Goal: Check status: Check status

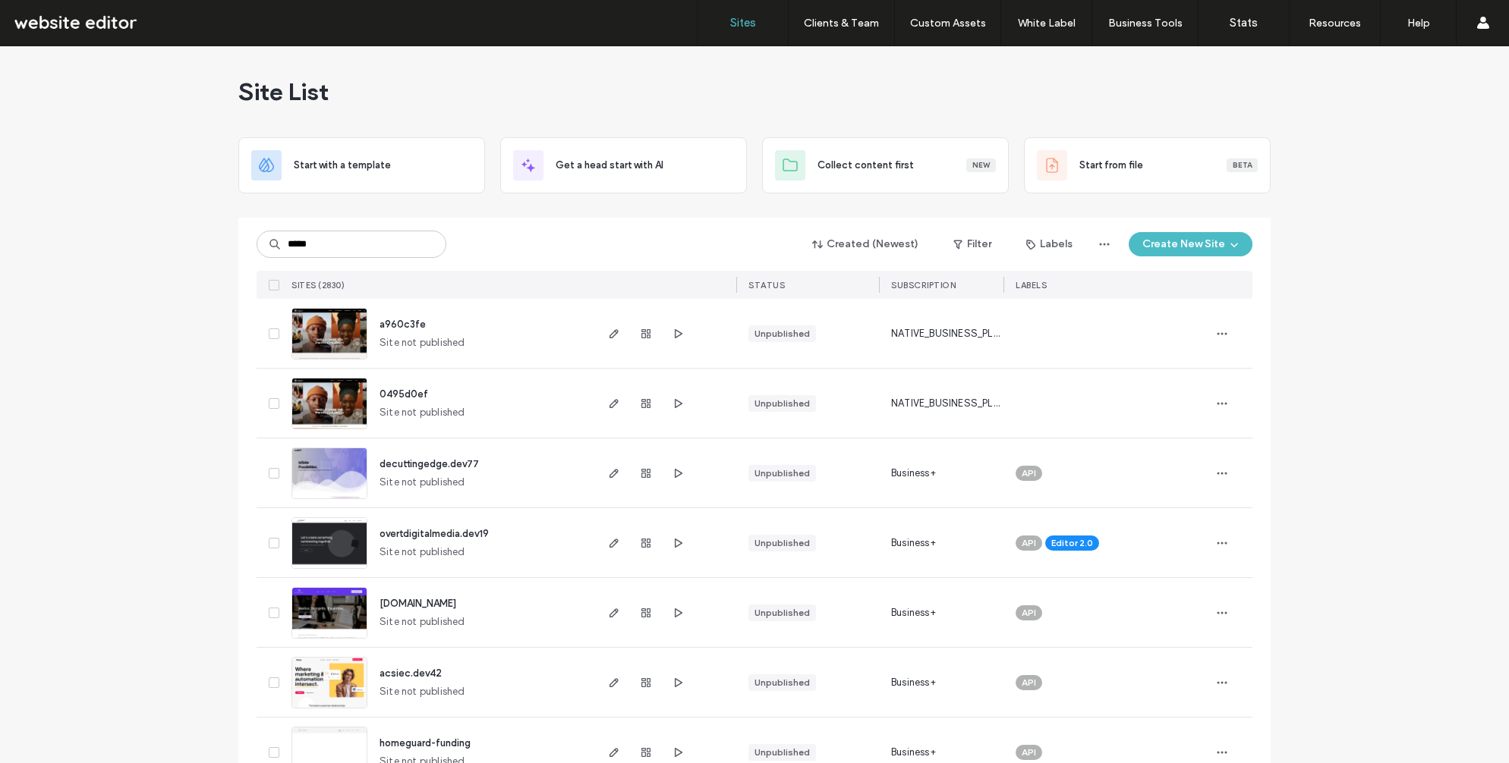
type input "*****"
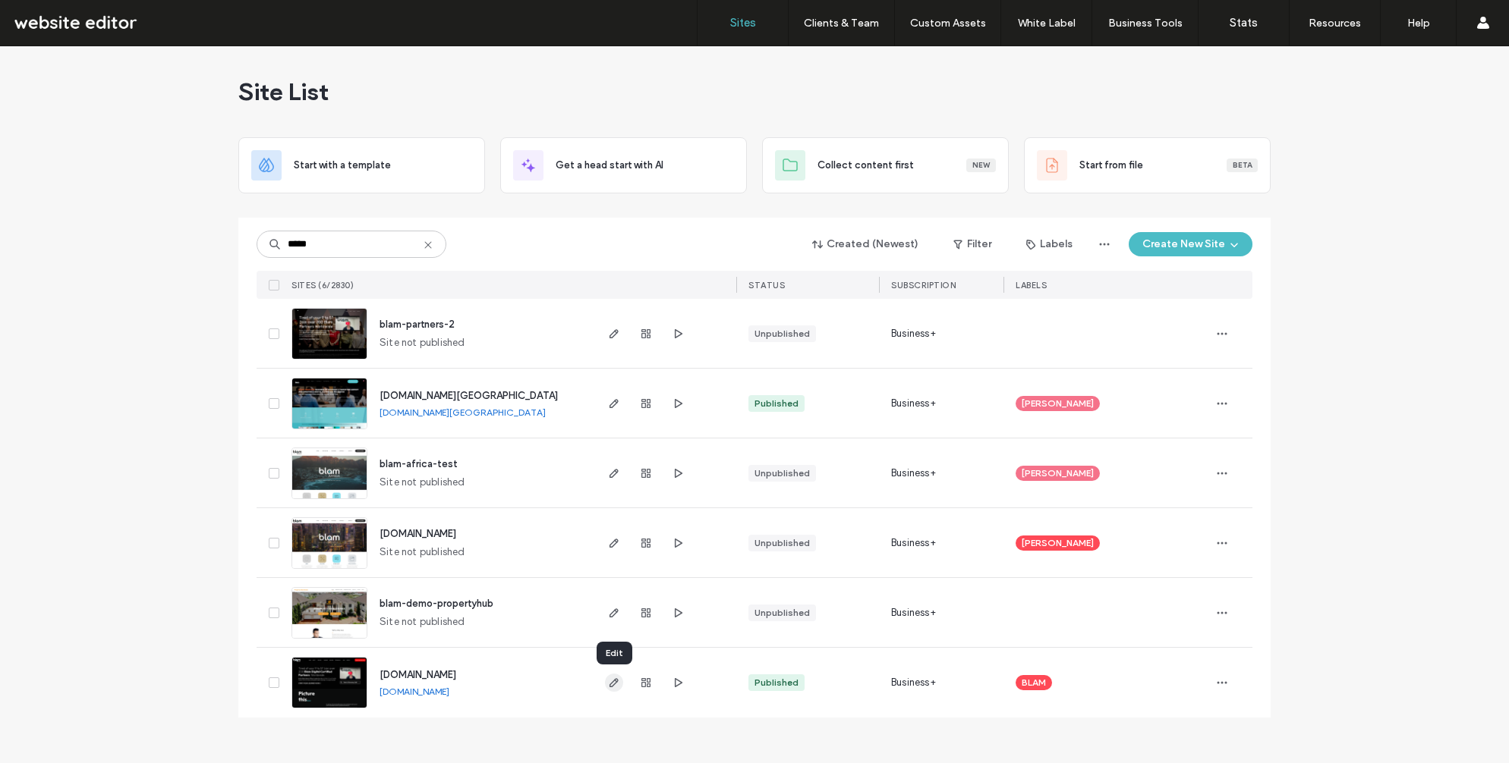
click at [616, 687] on icon "button" at bounding box center [614, 683] width 12 height 12
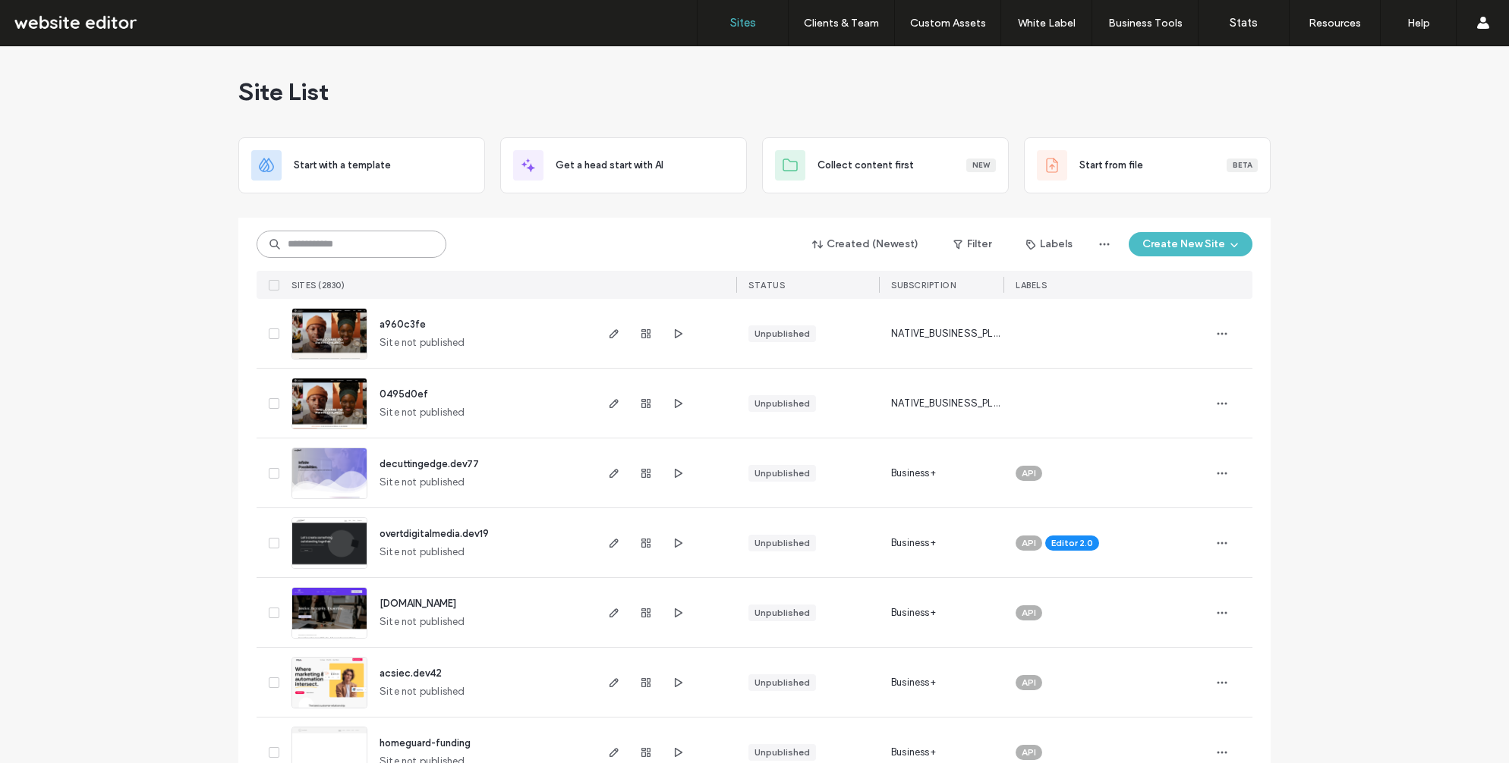
click at [297, 243] on input at bounding box center [351, 244] width 190 height 27
type input "*****"
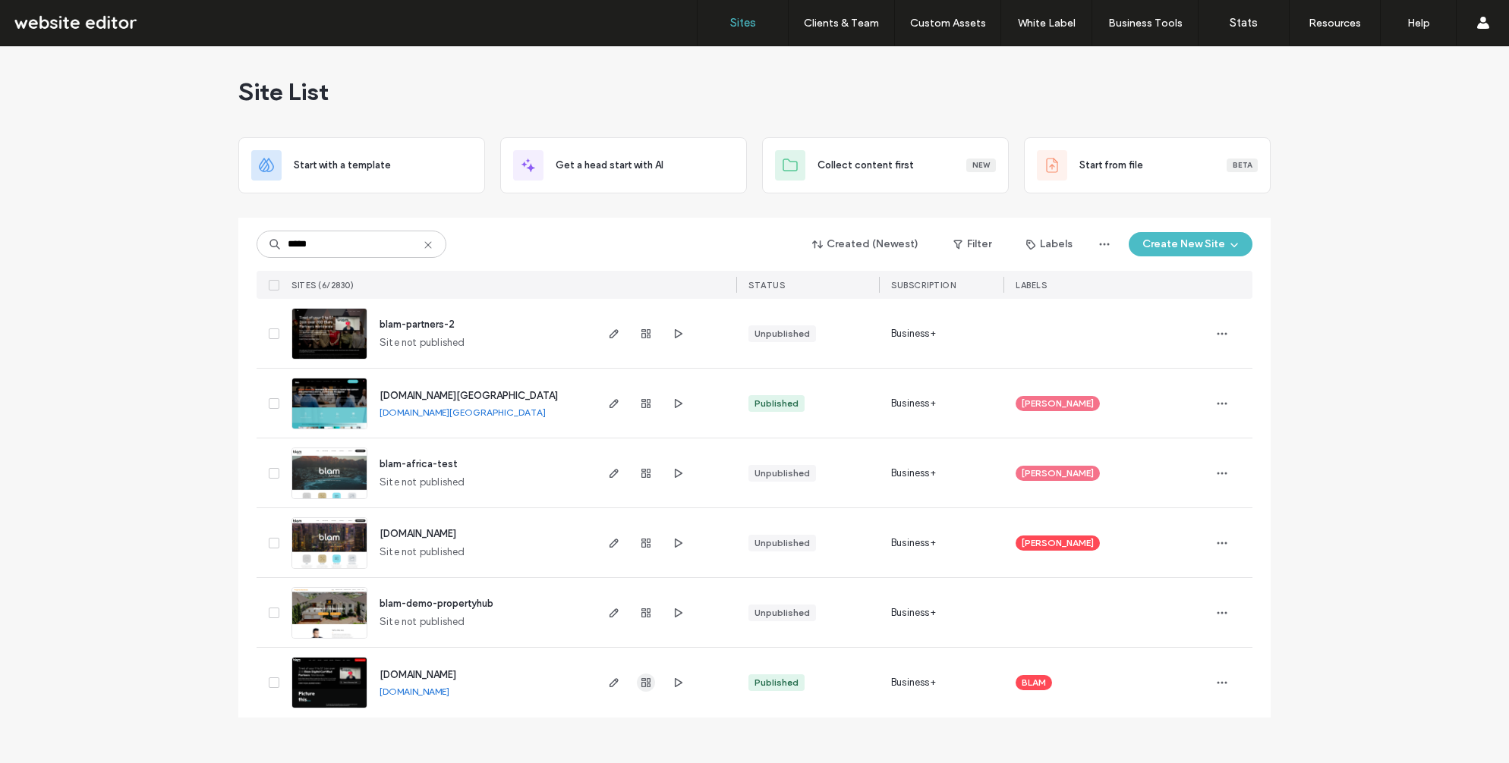
click at [645, 684] on use "button" at bounding box center [645, 682] width 9 height 9
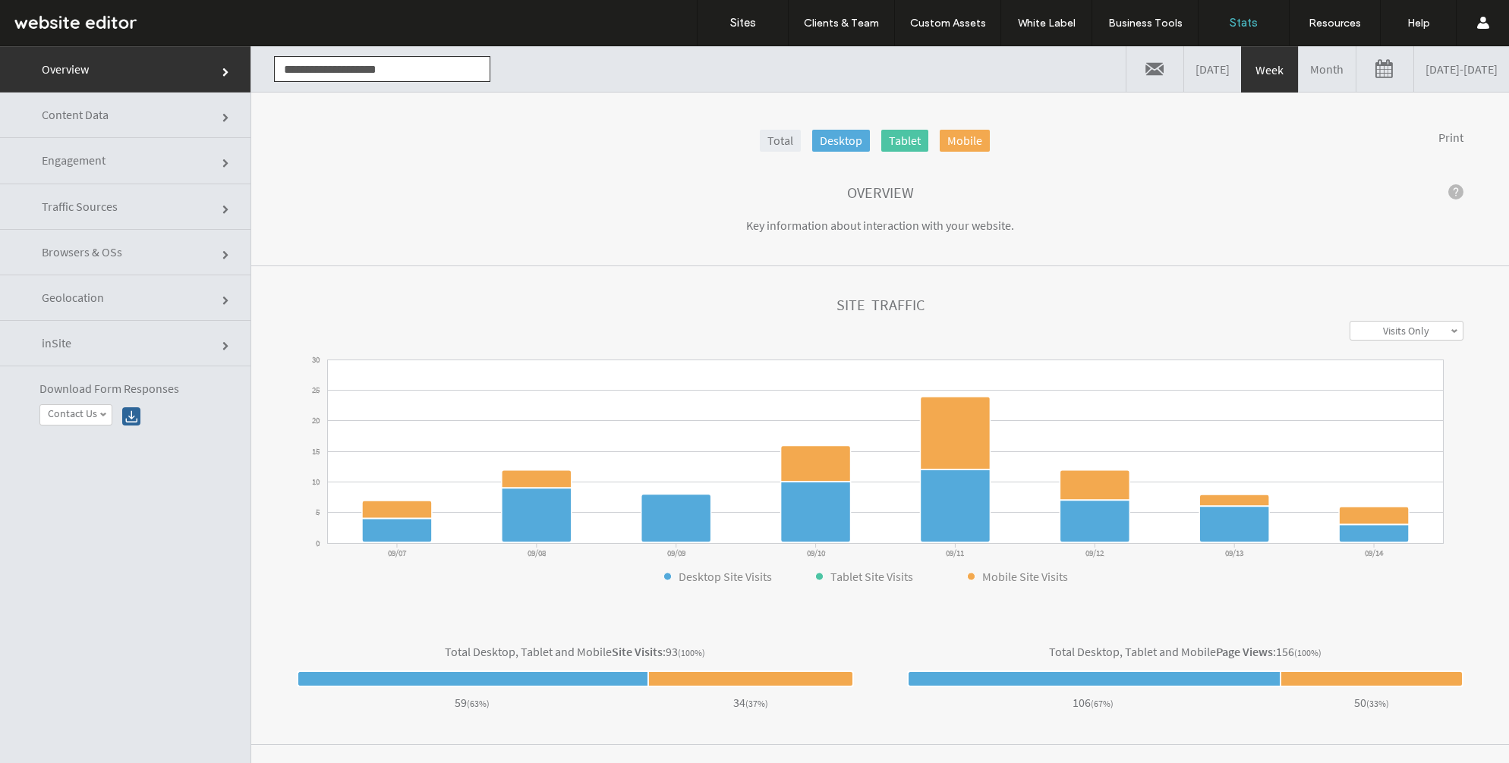
click at [74, 152] on link "Engagement" at bounding box center [125, 161] width 250 height 46
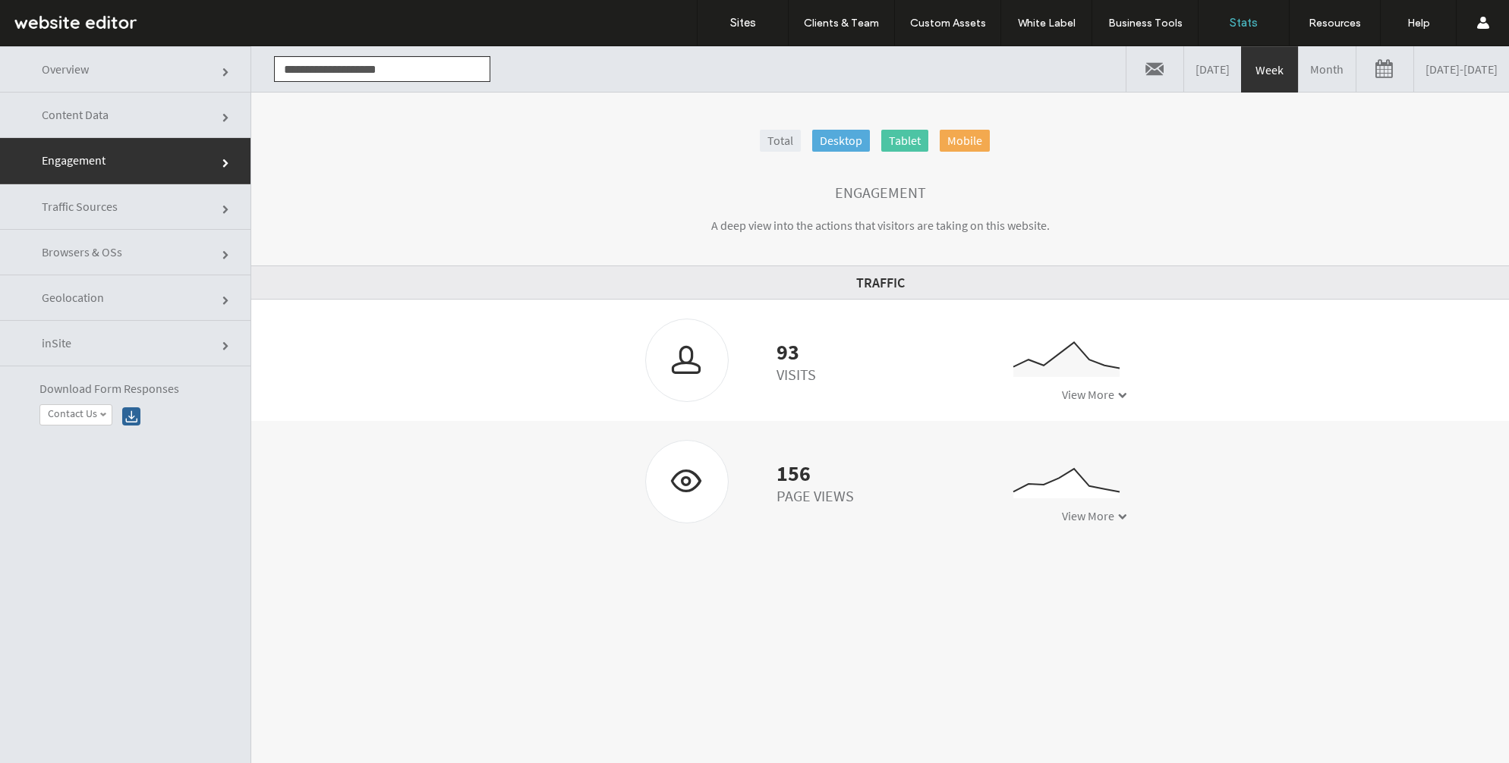
click at [86, 211] on span "Traffic Sources" at bounding box center [80, 206] width 76 height 15
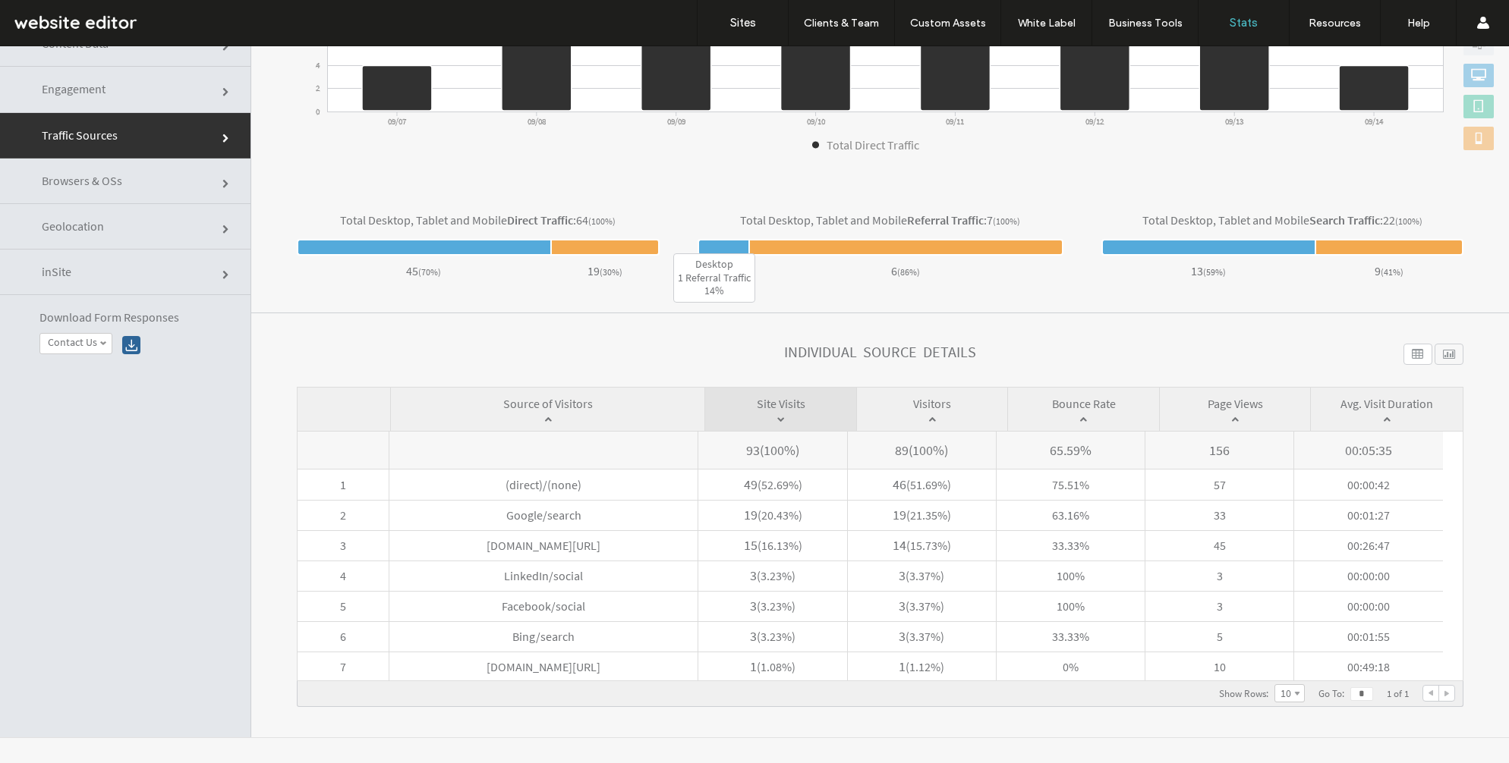
scroll to position [77, 0]
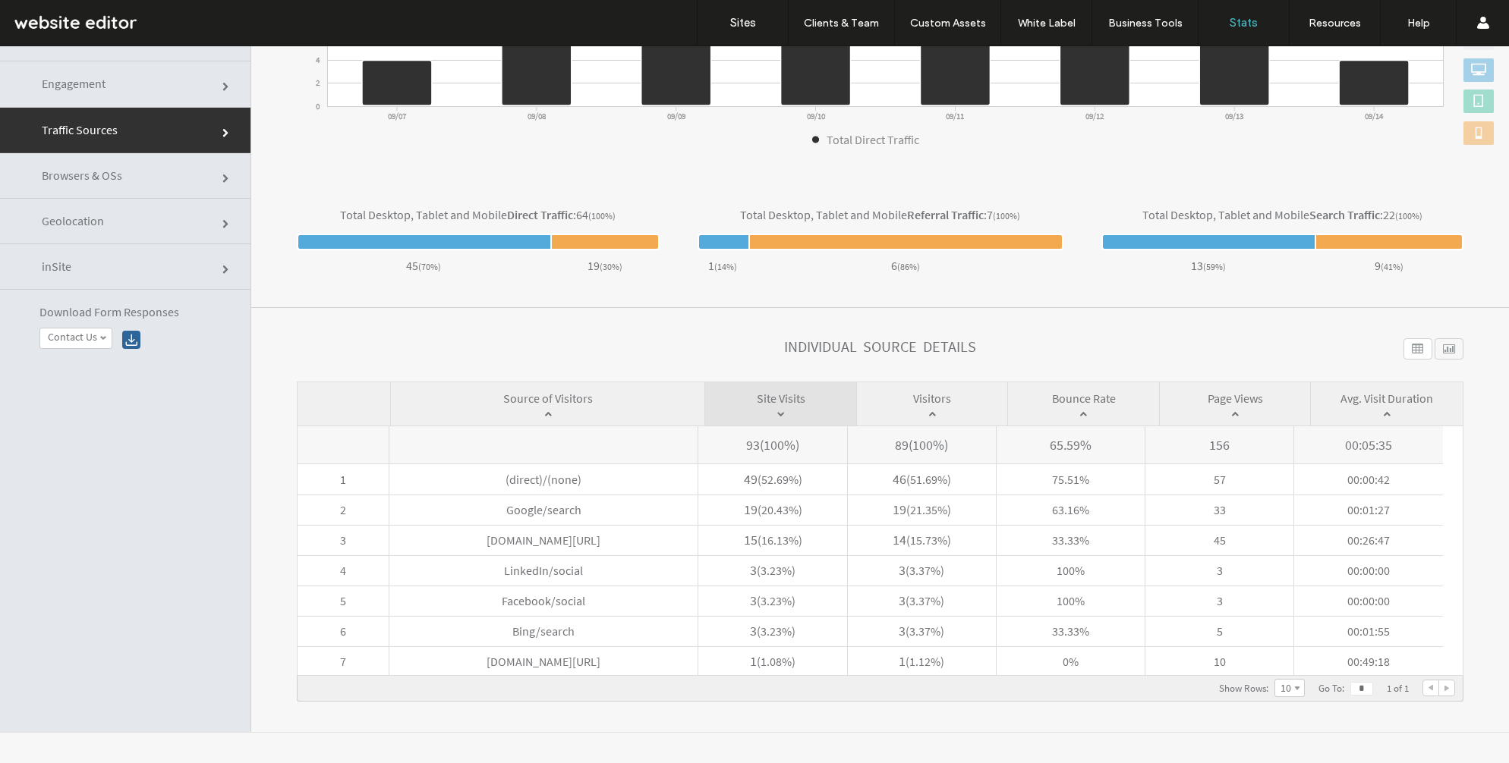
click at [176, 85] on link "Engagement" at bounding box center [125, 84] width 250 height 46
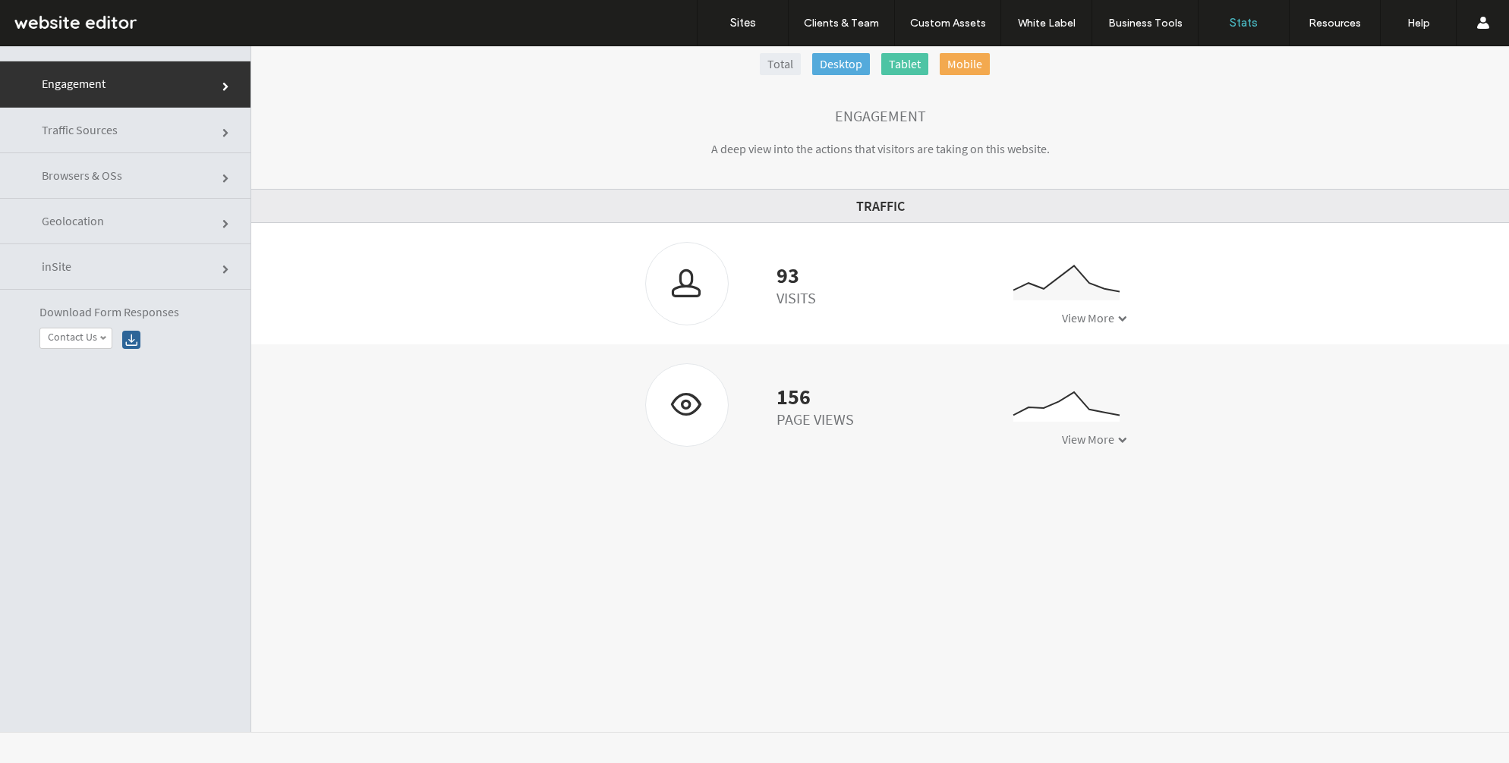
click at [103, 124] on span "Traffic Sources" at bounding box center [80, 129] width 76 height 15
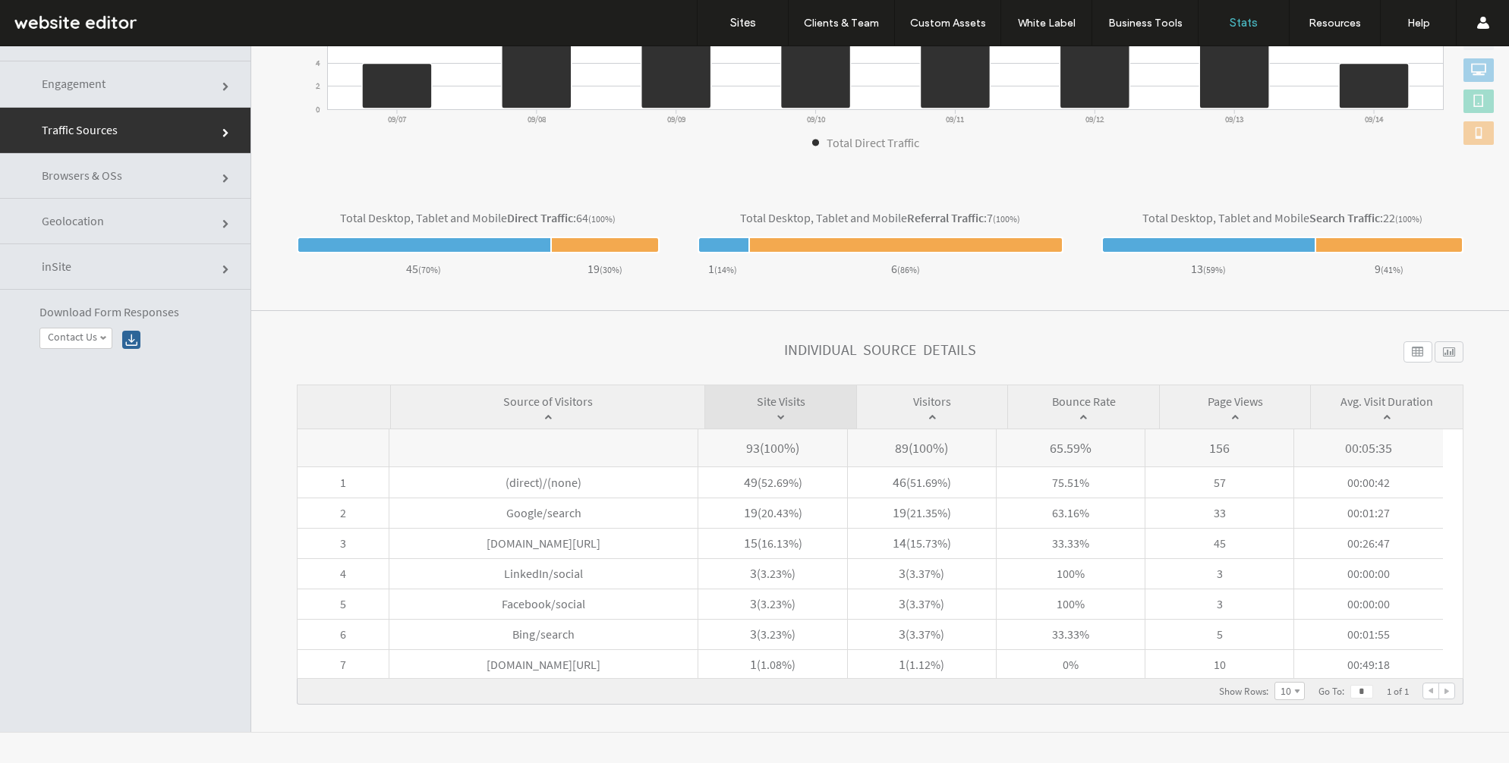
scroll to position [380, 0]
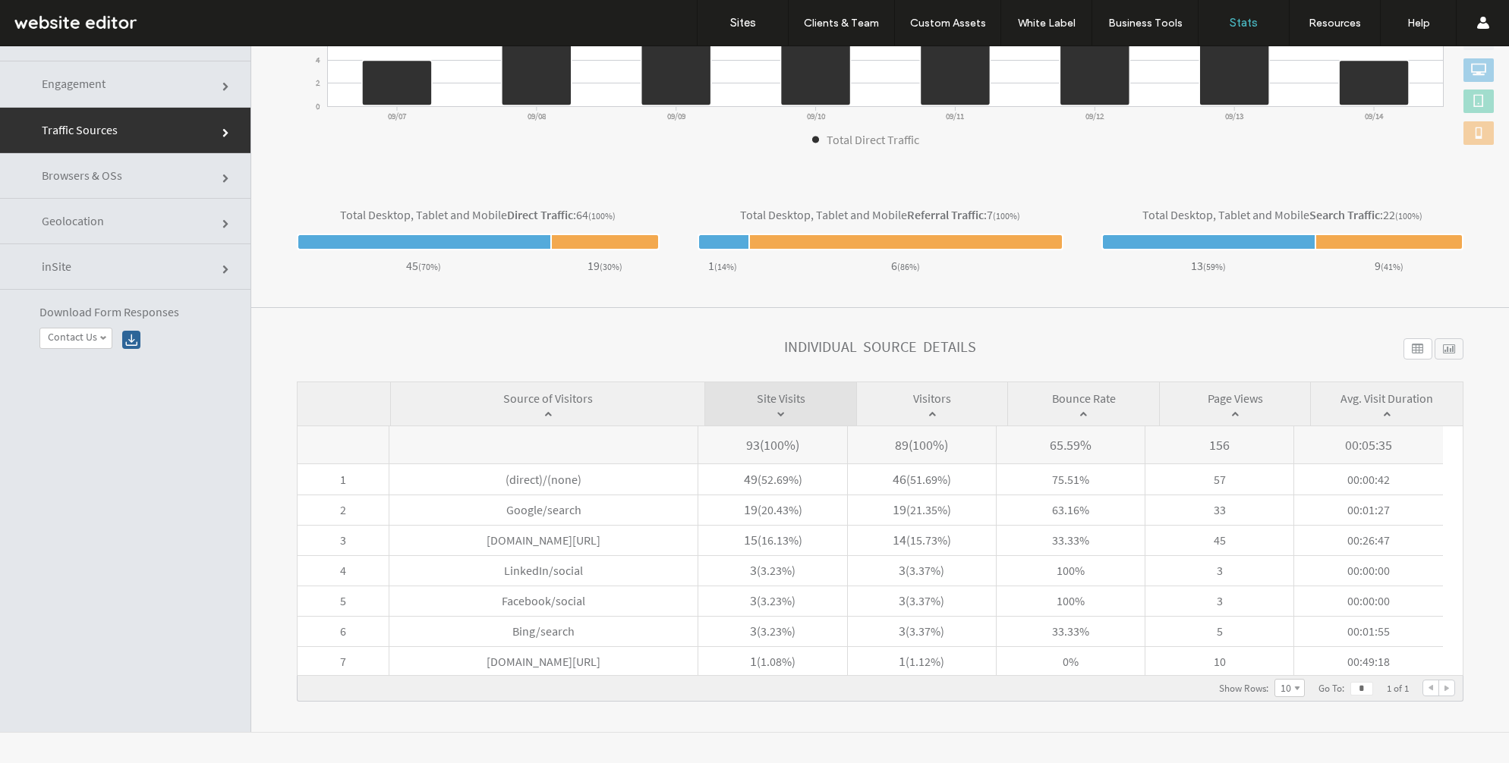
click at [136, 167] on link "Browsers & OSs" at bounding box center [125, 176] width 250 height 46
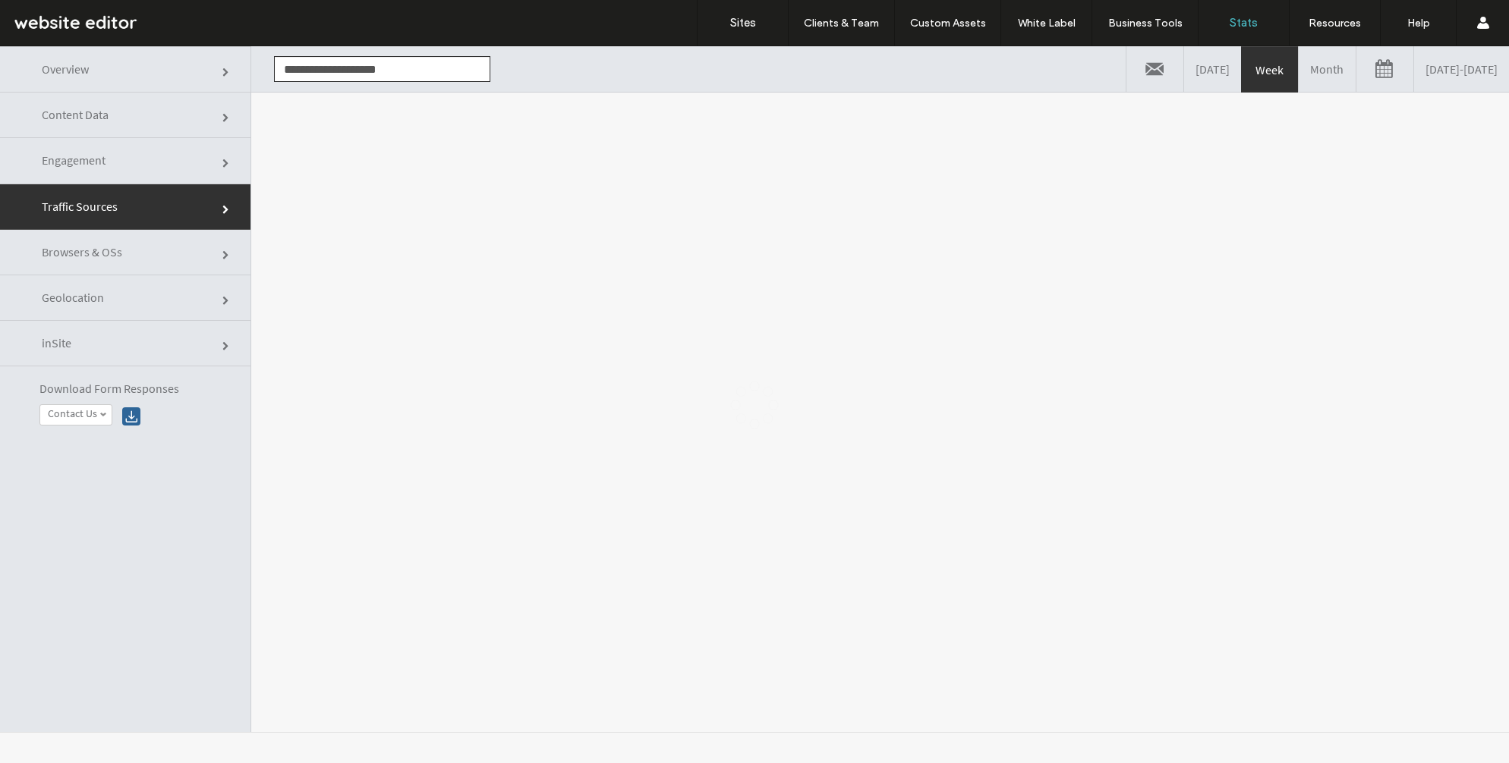
scroll to position [0, 0]
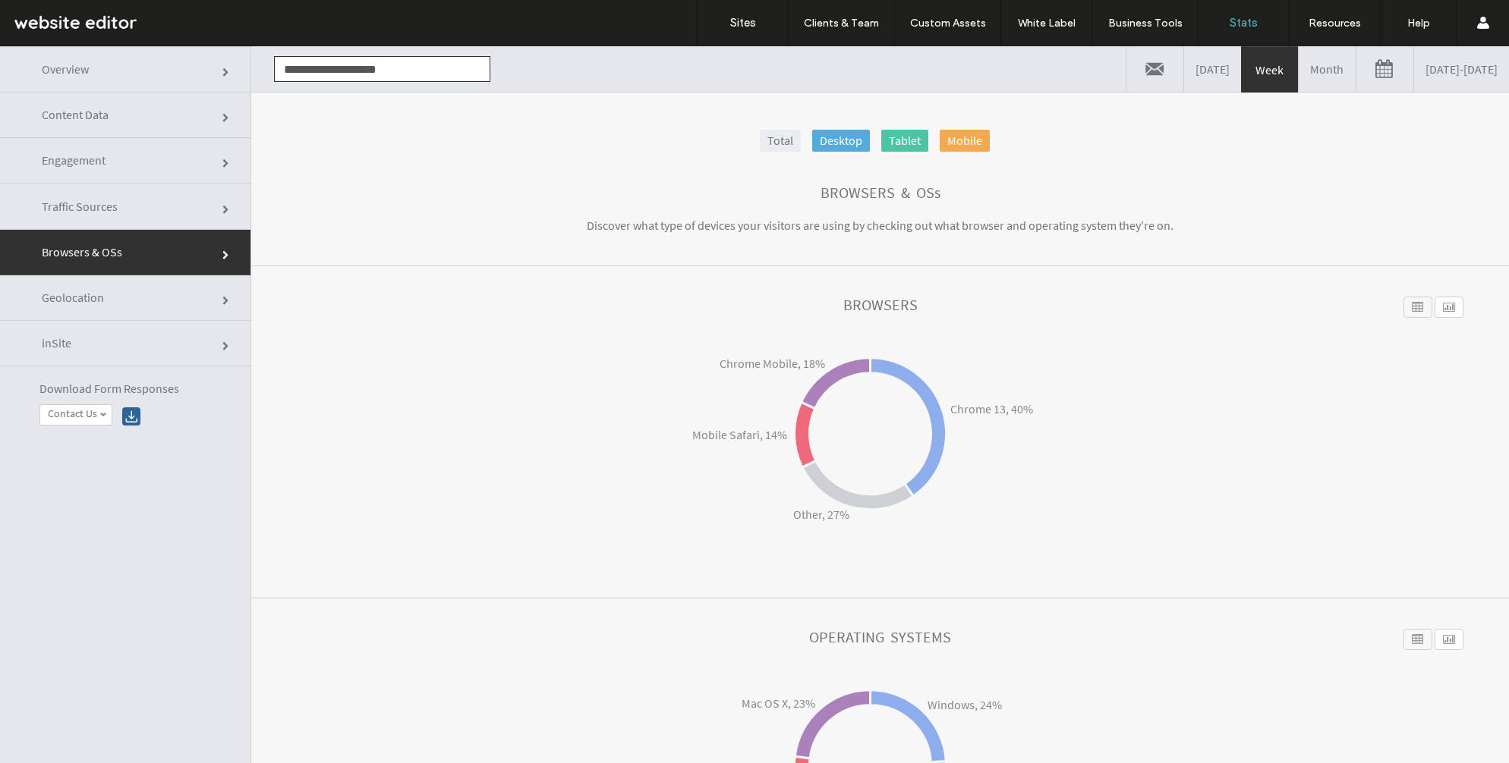
click at [153, 296] on link "Geolocation" at bounding box center [125, 298] width 250 height 46
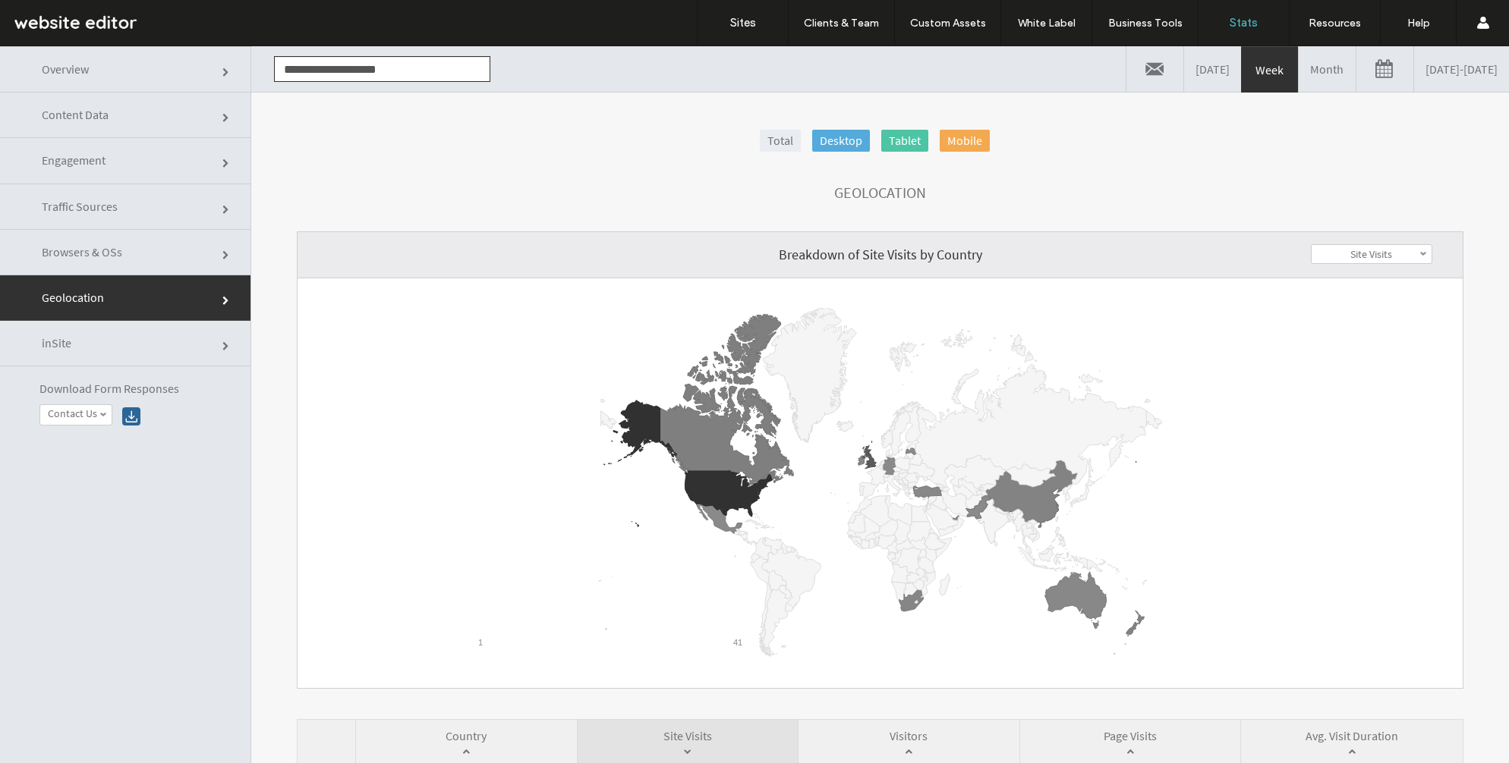
click at [131, 76] on link "Overview" at bounding box center [125, 69] width 250 height 46
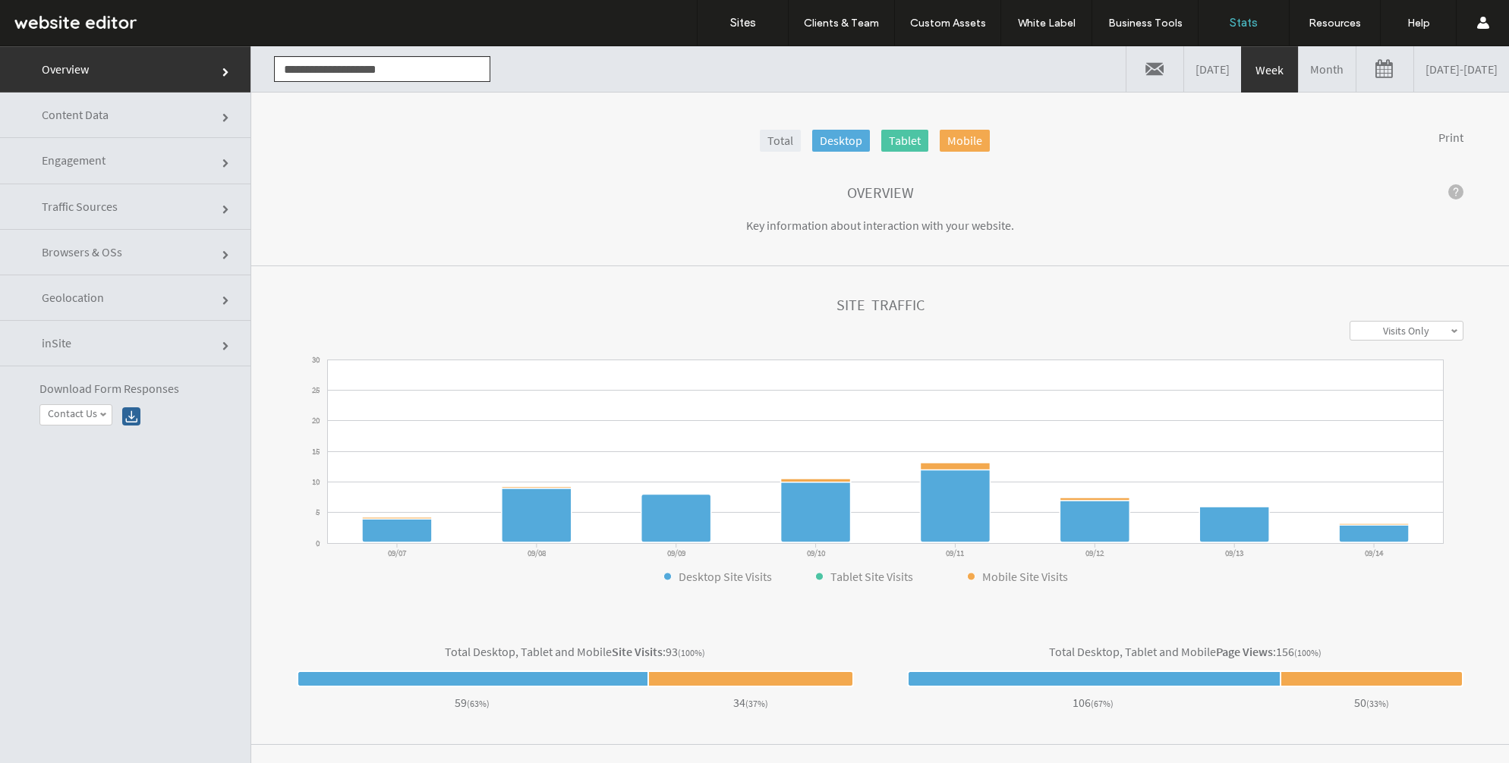
click at [153, 126] on link "Content Data" at bounding box center [125, 116] width 250 height 46
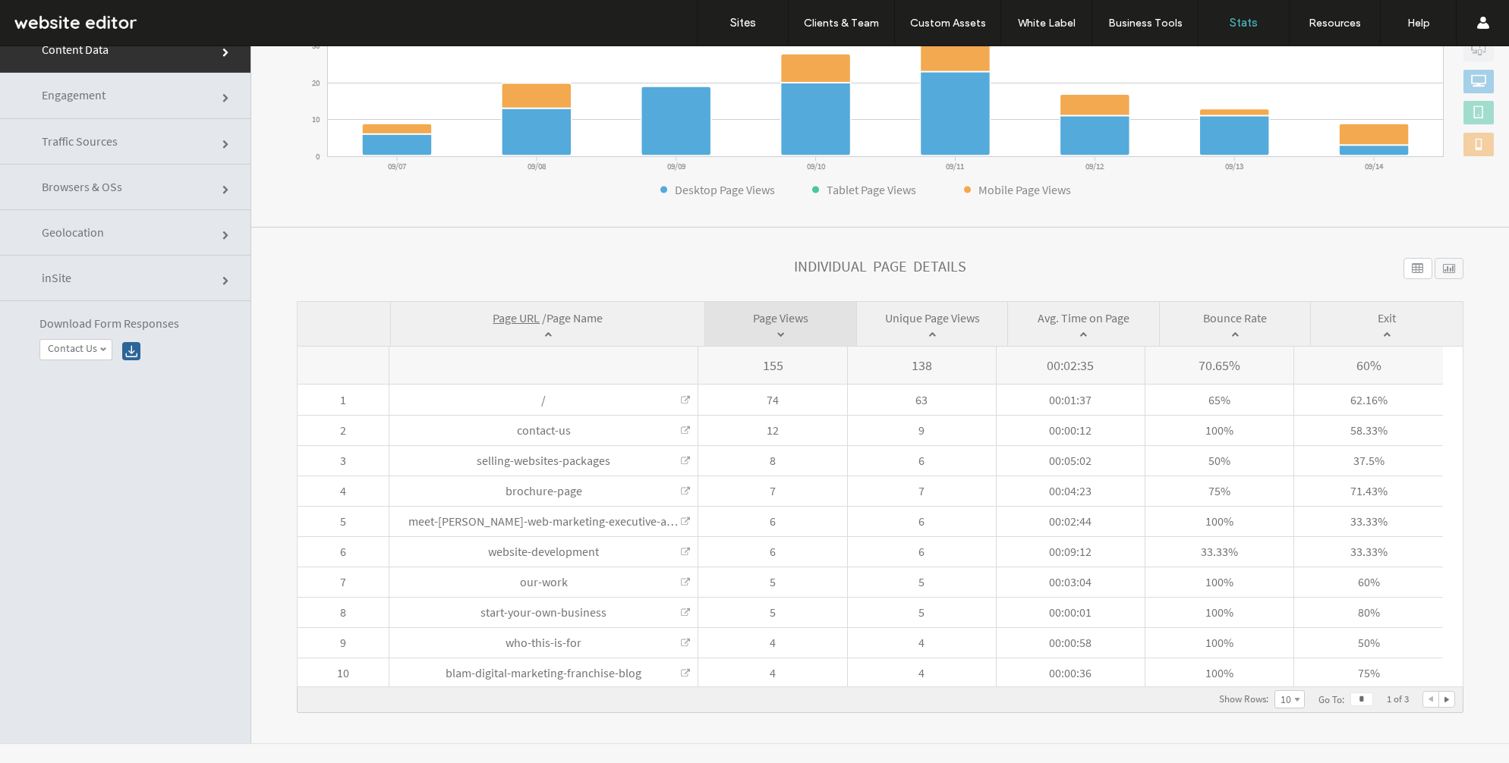
scroll to position [77, 0]
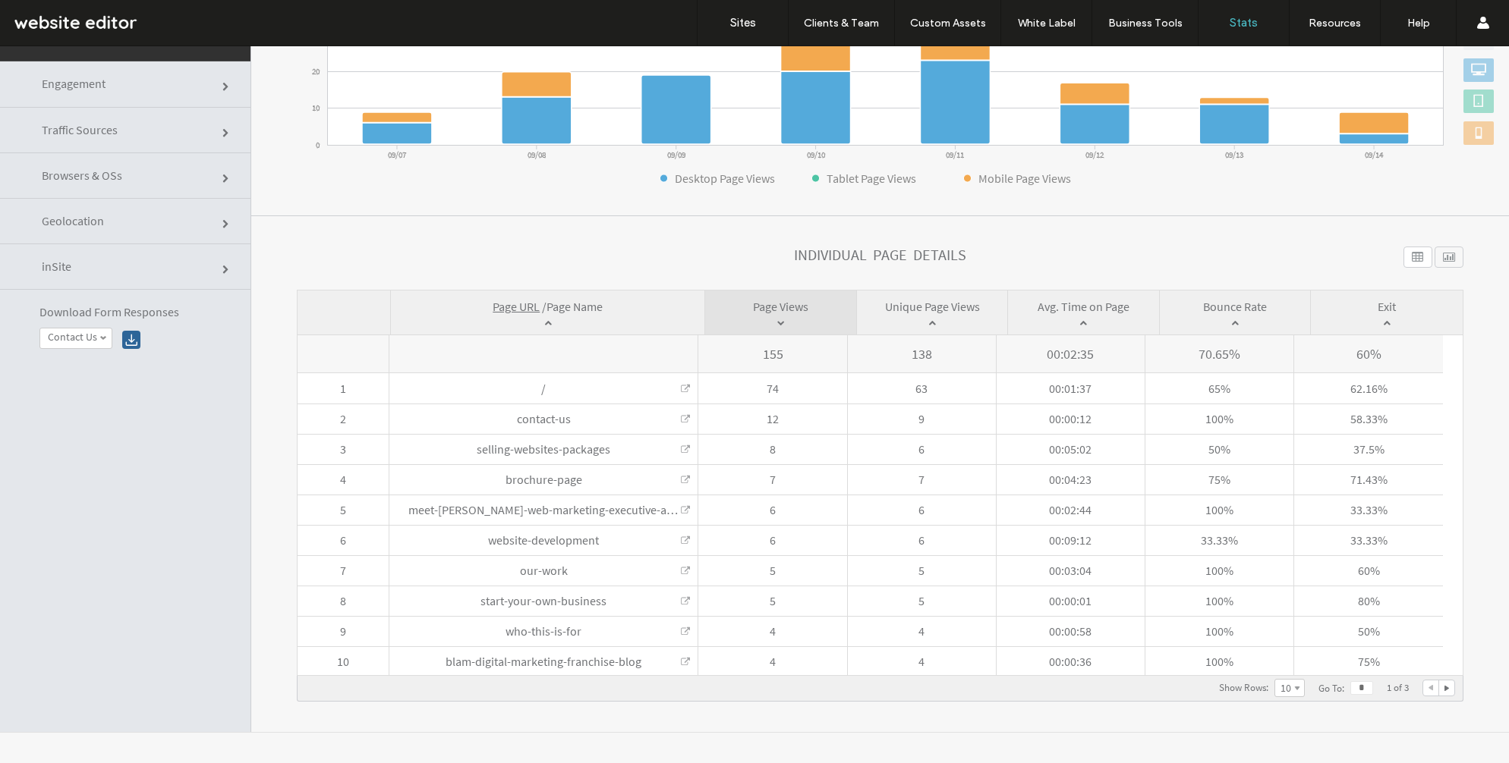
click at [120, 137] on link "Traffic Sources" at bounding box center [125, 131] width 250 height 46
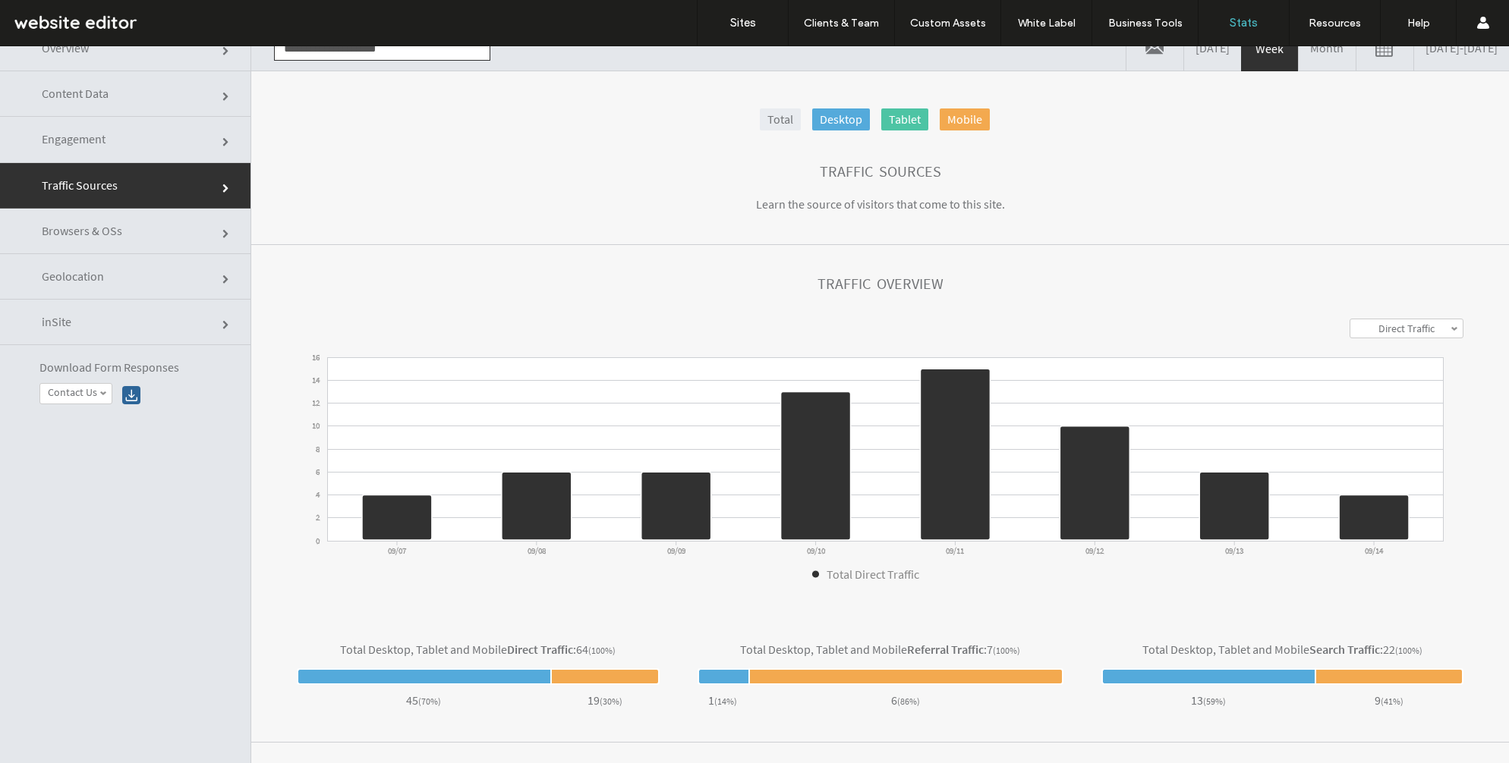
scroll to position [58, 0]
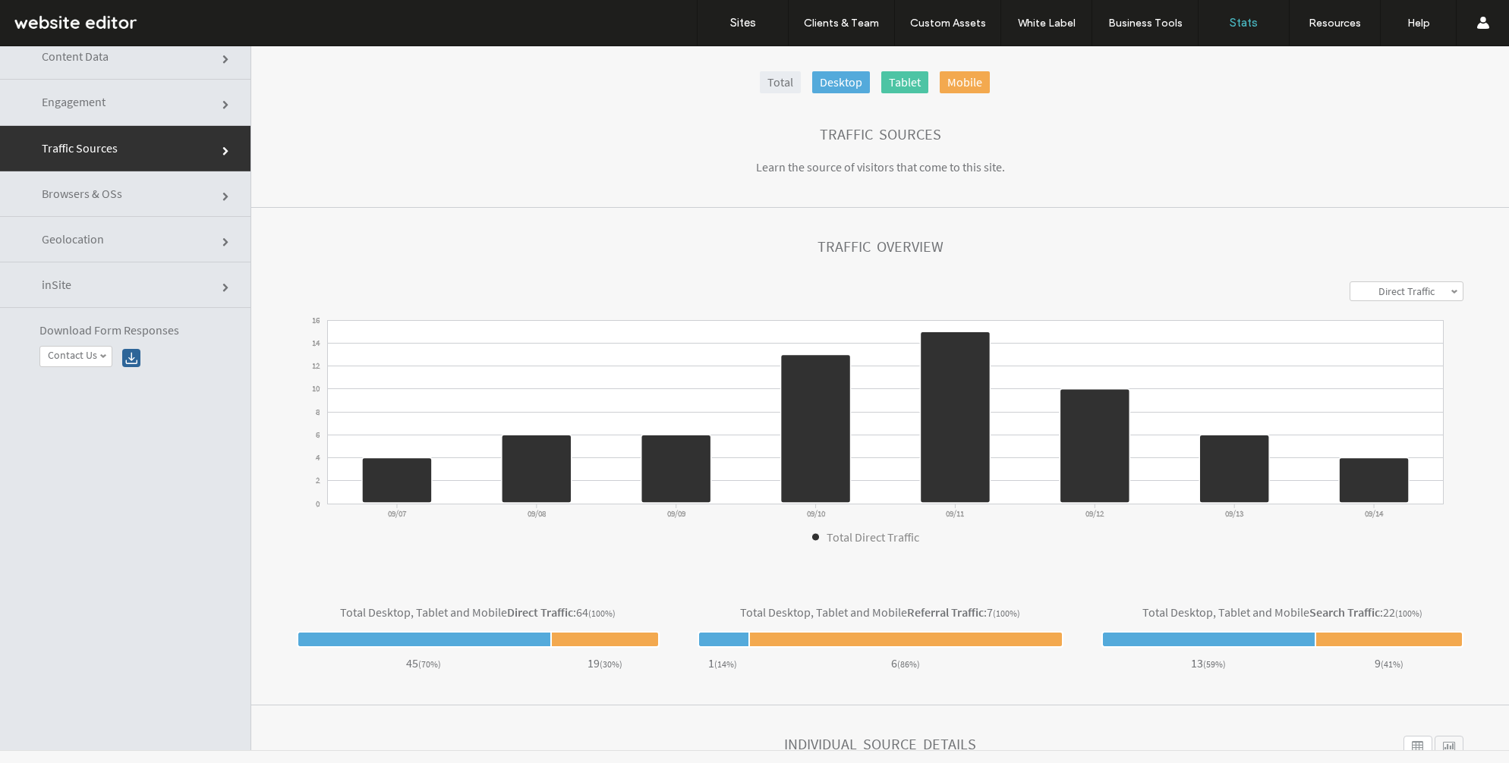
click at [146, 263] on link "inSite" at bounding box center [125, 286] width 250 height 46
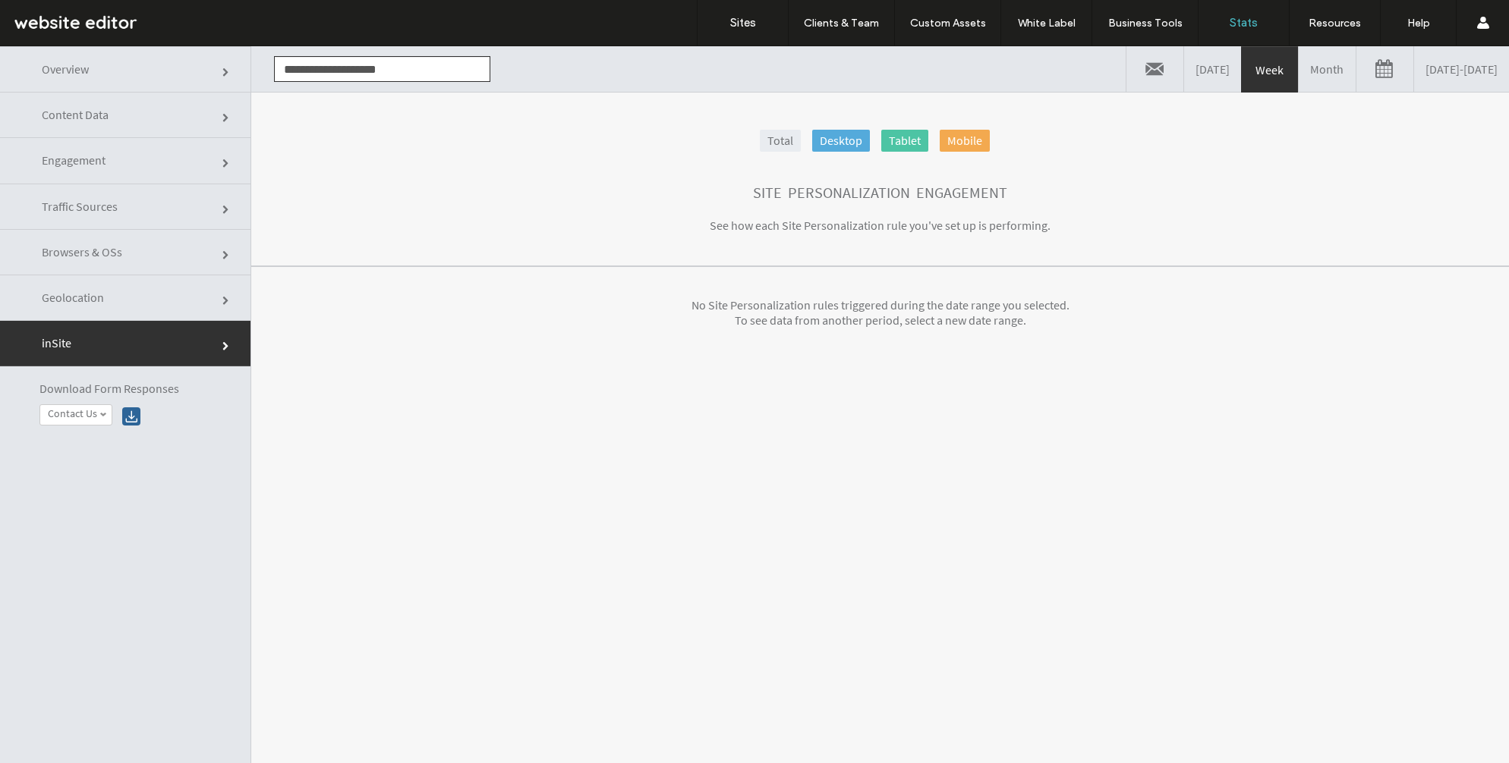
click at [157, 289] on link "Geolocation" at bounding box center [125, 298] width 250 height 46
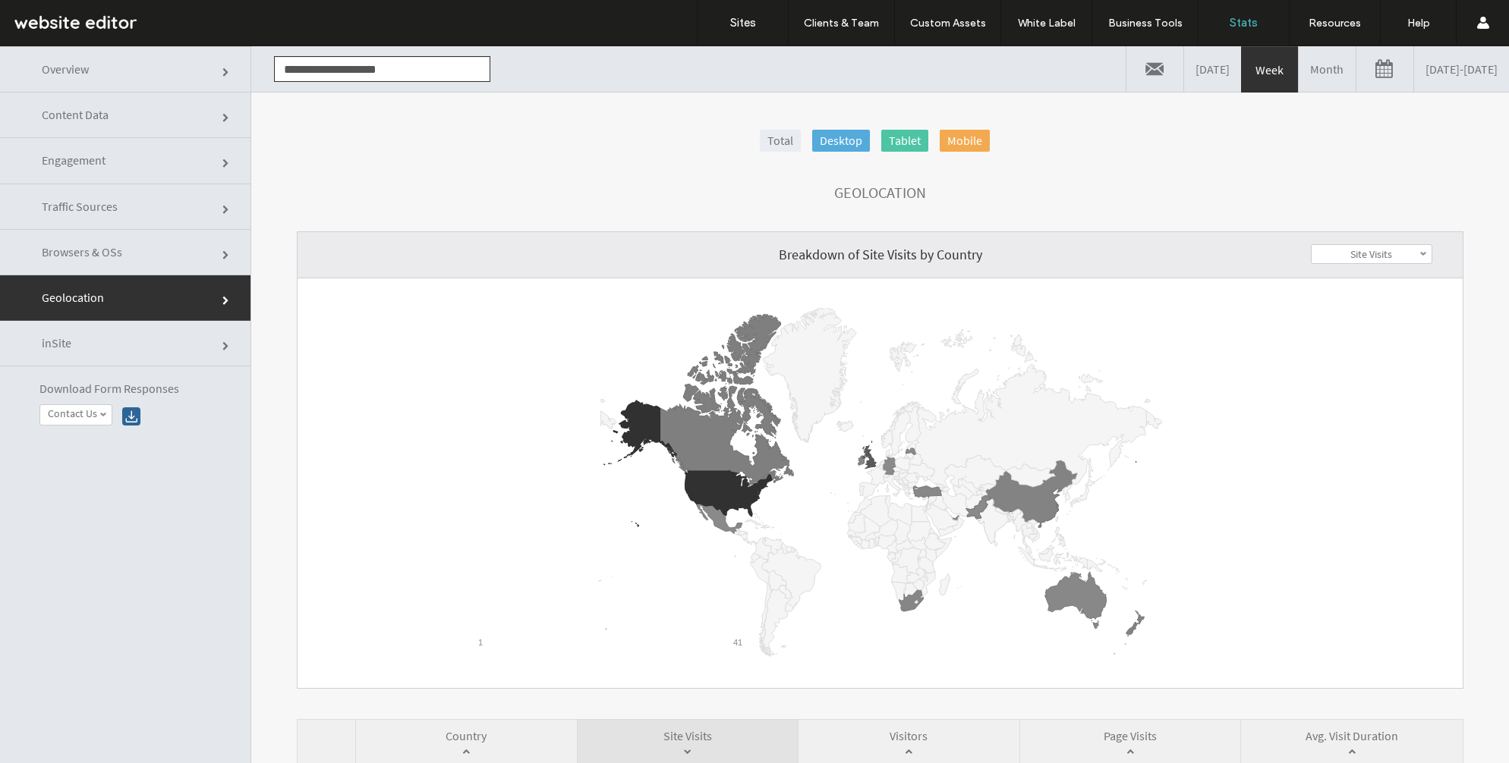
click at [109, 140] on link "Engagement" at bounding box center [125, 161] width 250 height 46
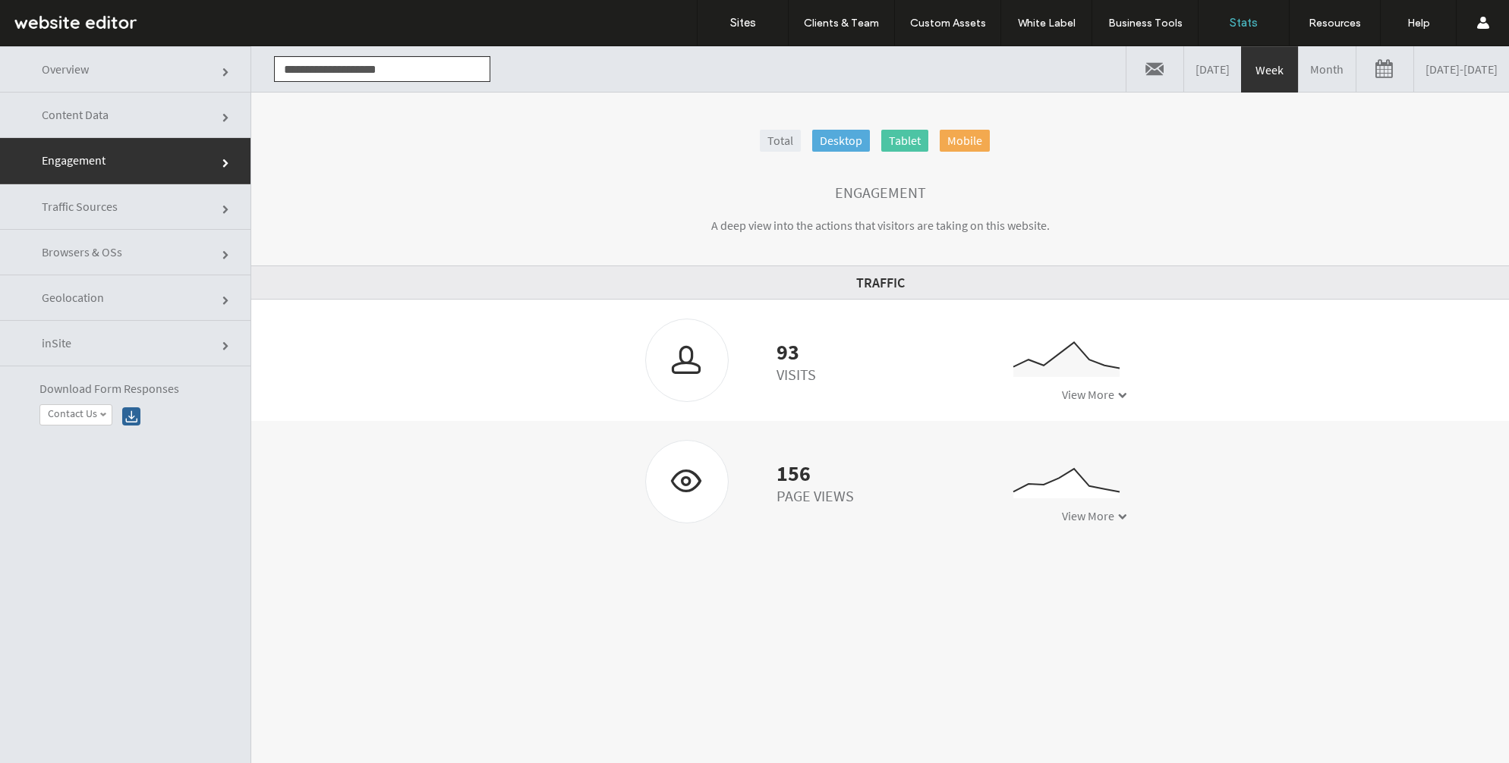
click at [117, 121] on link "Content Data" at bounding box center [125, 116] width 250 height 46
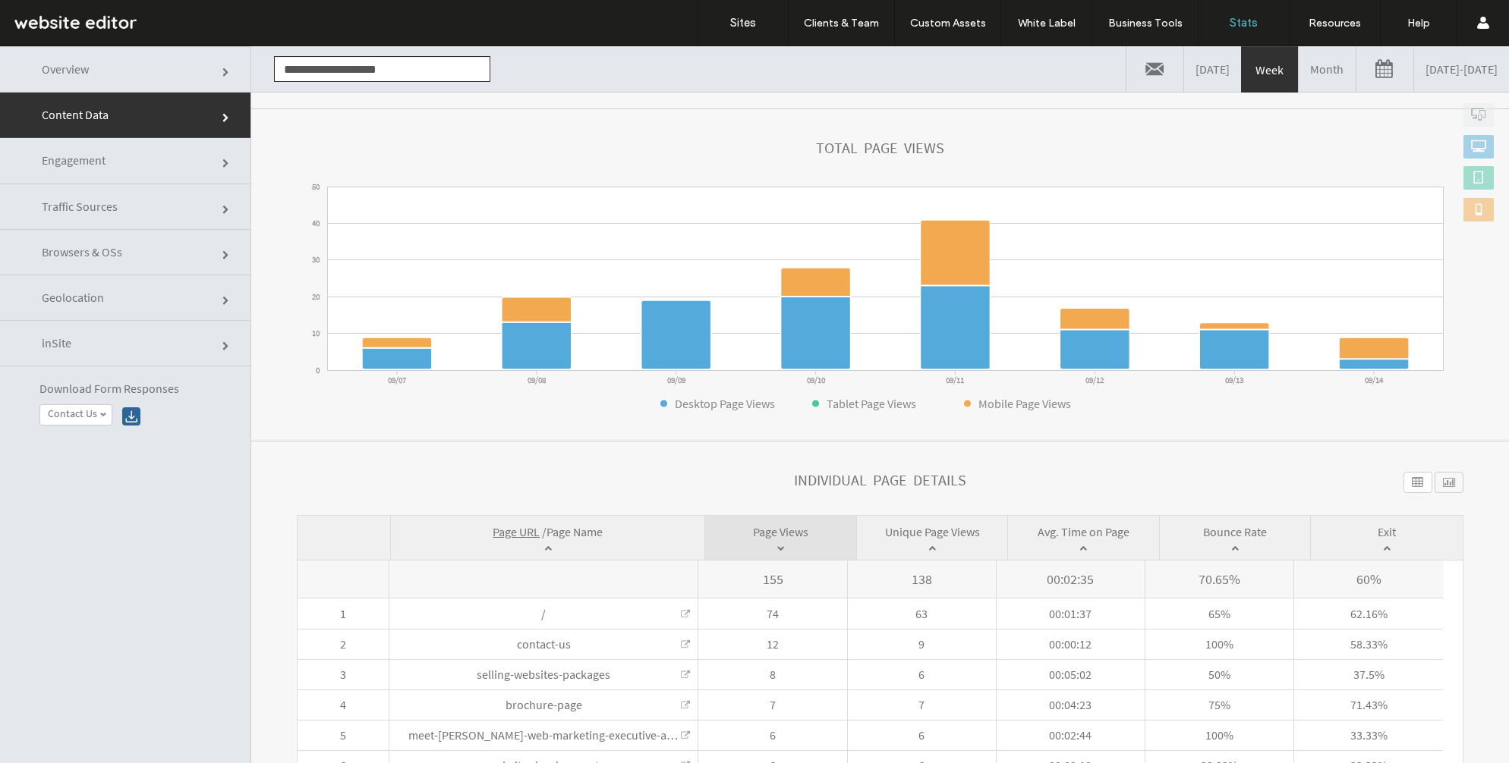
scroll to position [307, 0]
